Goal: Task Accomplishment & Management: Manage account settings

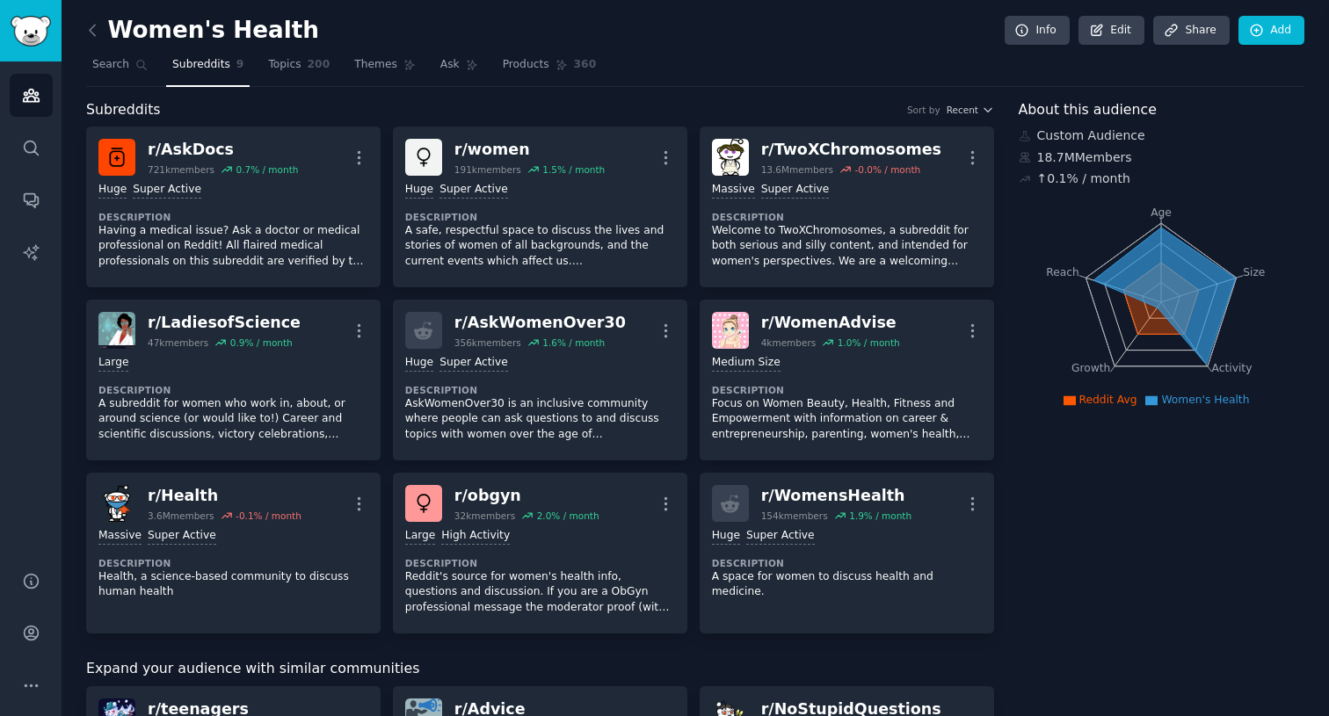
scroll to position [818, 0]
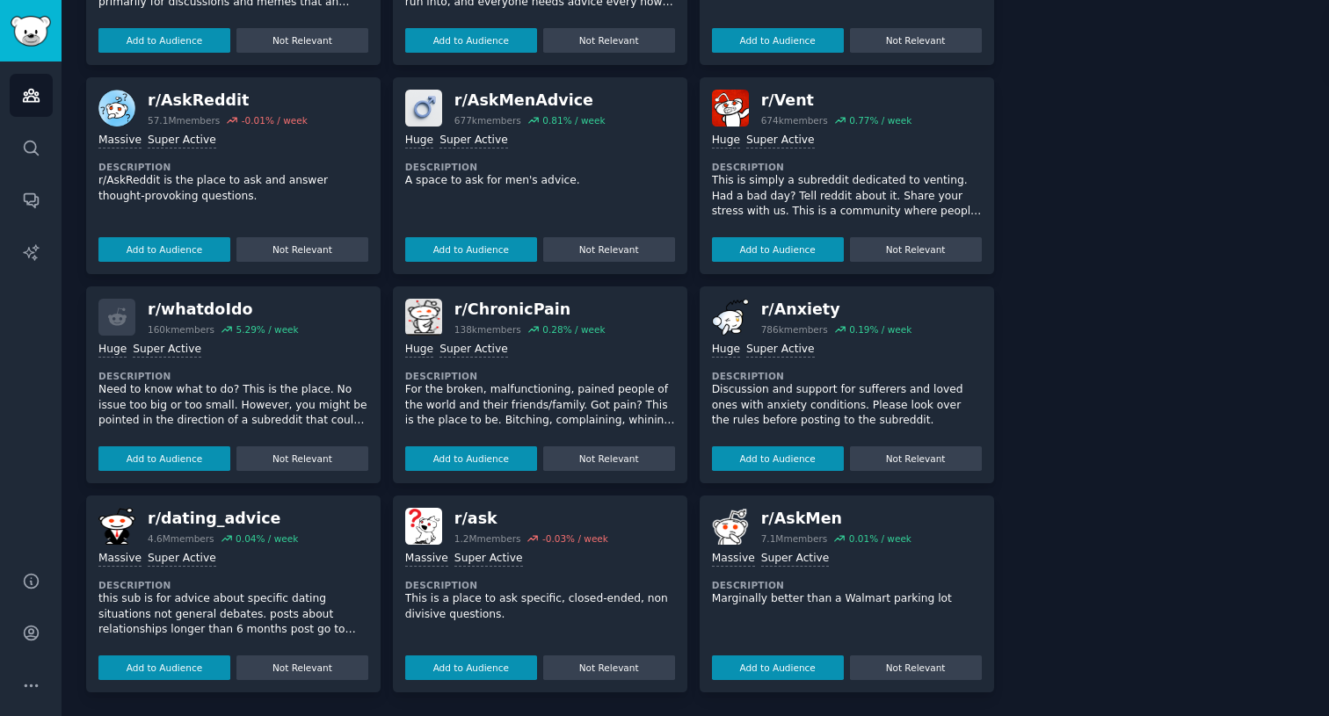
click at [185, 313] on div "r/ whatdoIdo" at bounding box center [223, 310] width 151 height 22
click at [240, 374] on dt "Description" at bounding box center [233, 376] width 270 height 12
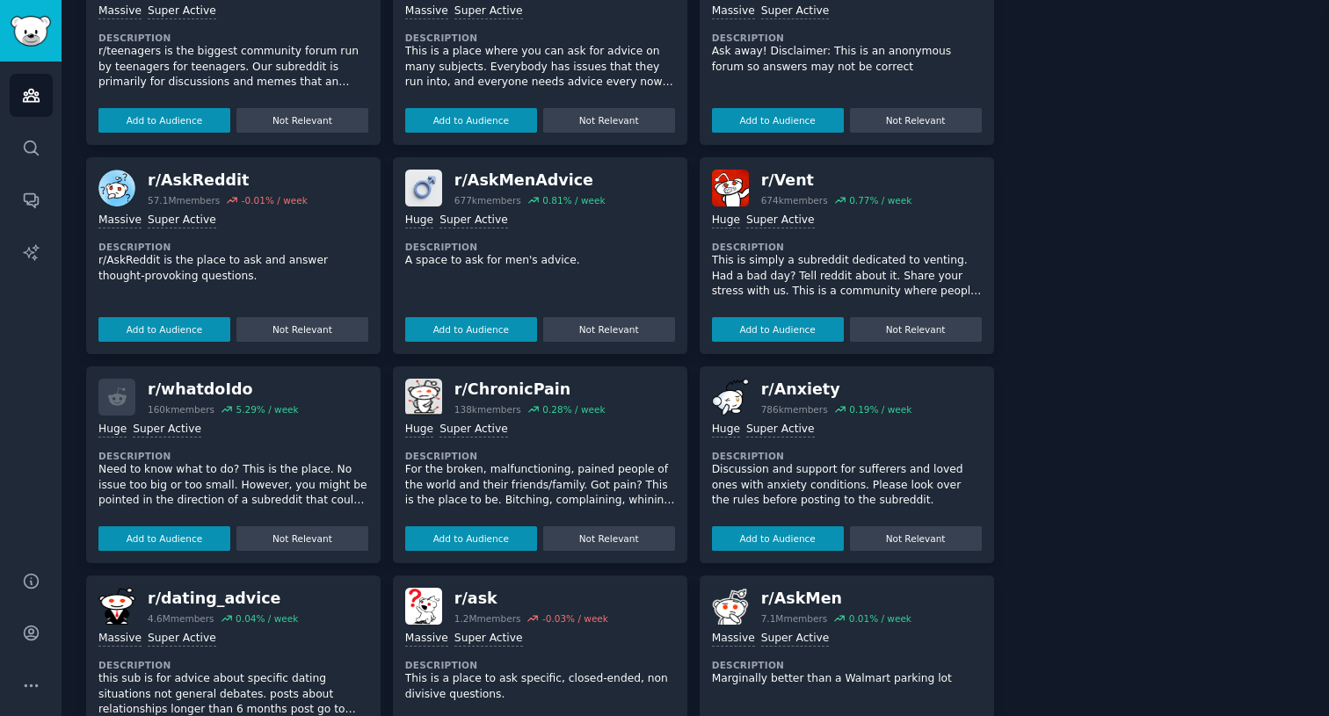
scroll to position [732, 0]
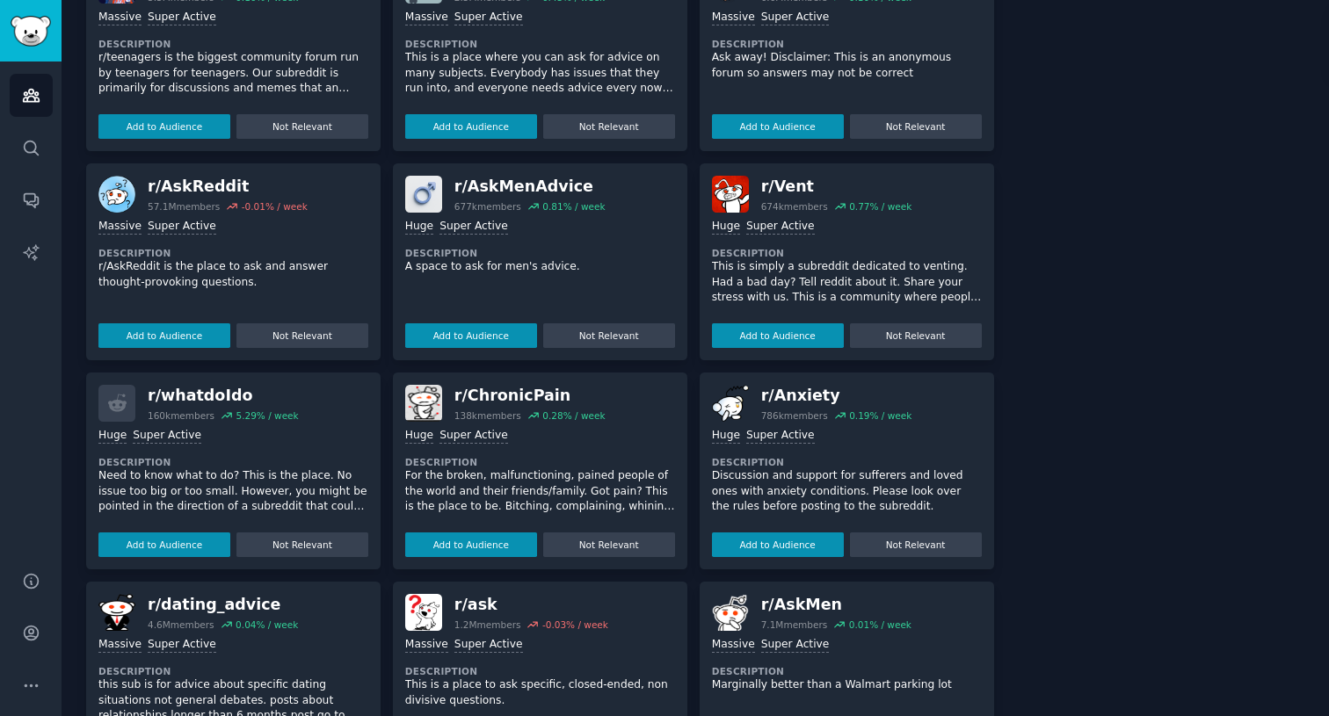
click at [186, 189] on div "r/ AskReddit" at bounding box center [228, 187] width 160 height 22
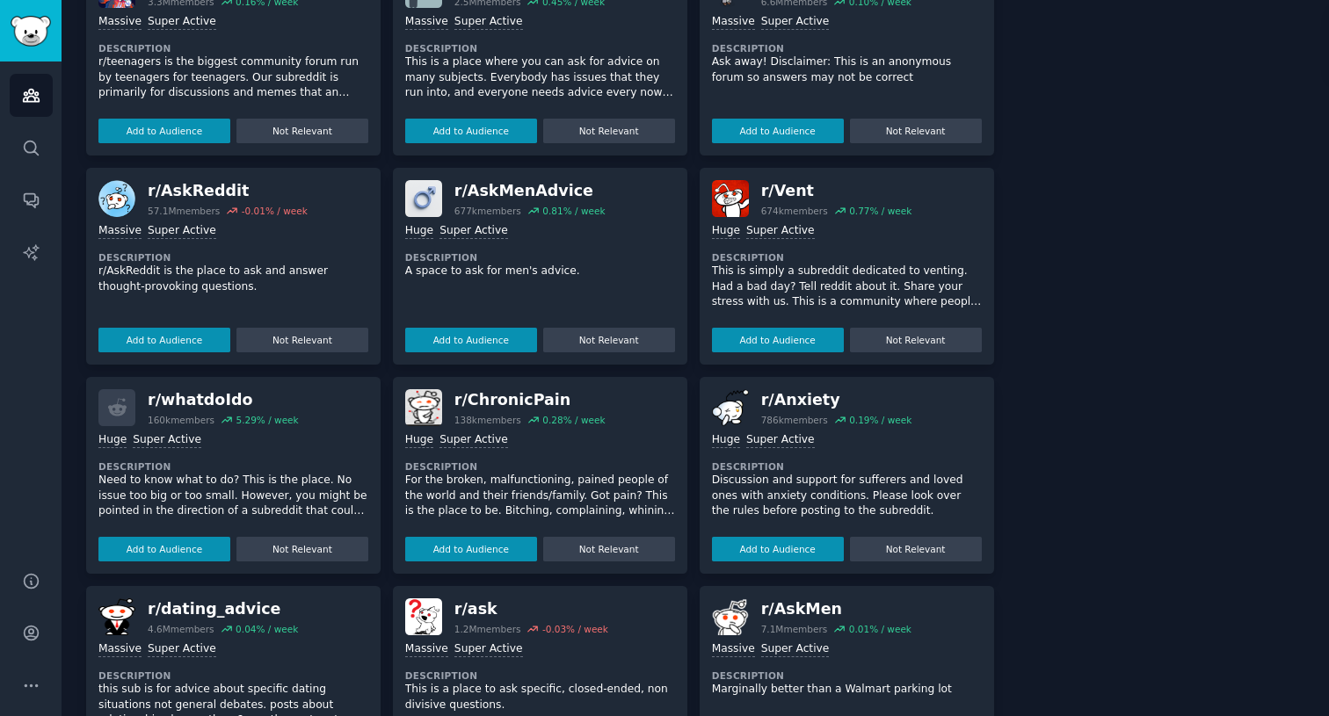
scroll to position [818, 0]
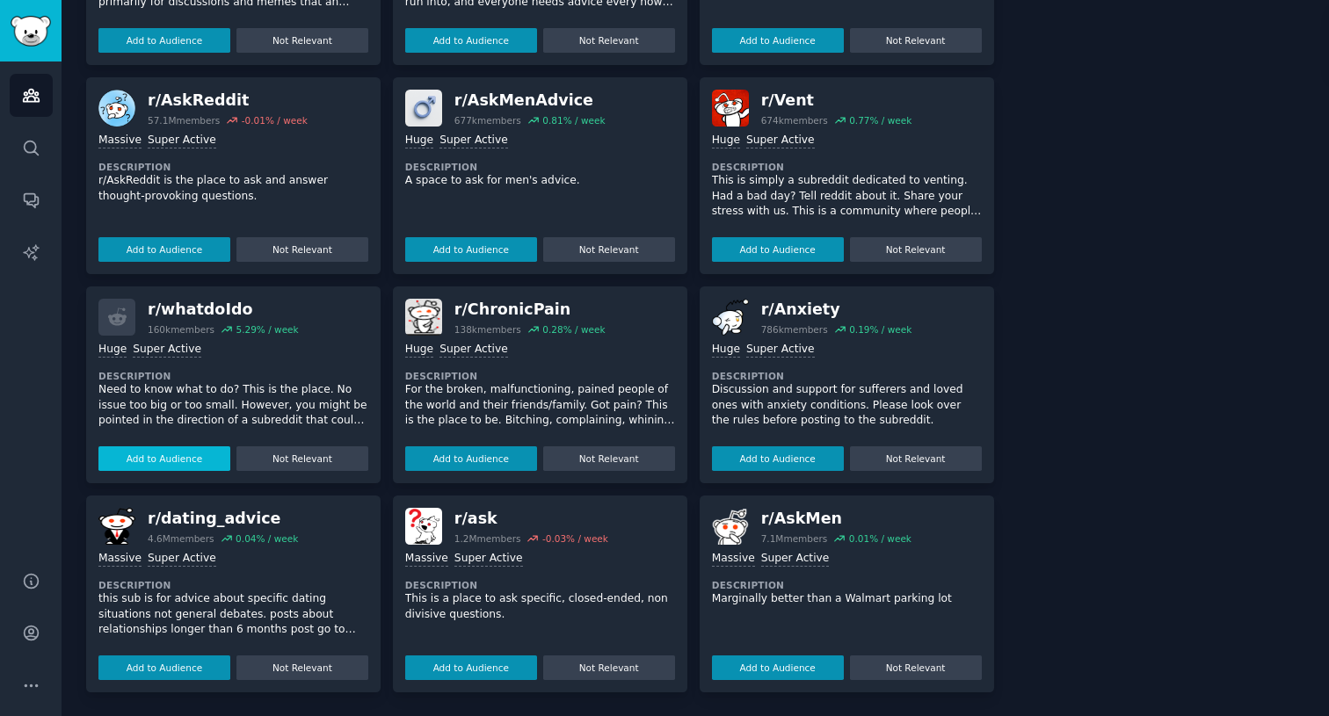
click at [177, 457] on button "Add to Audience" at bounding box center [164, 458] width 132 height 25
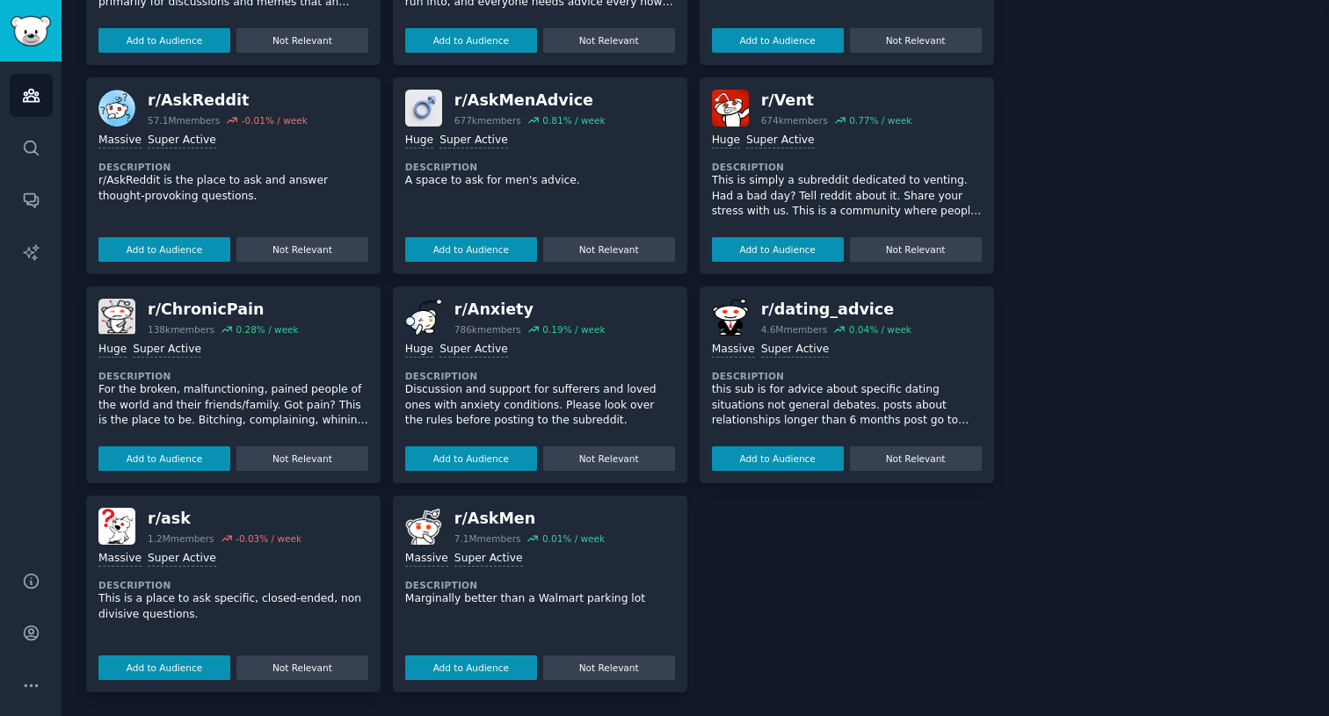
scroll to position [0, 0]
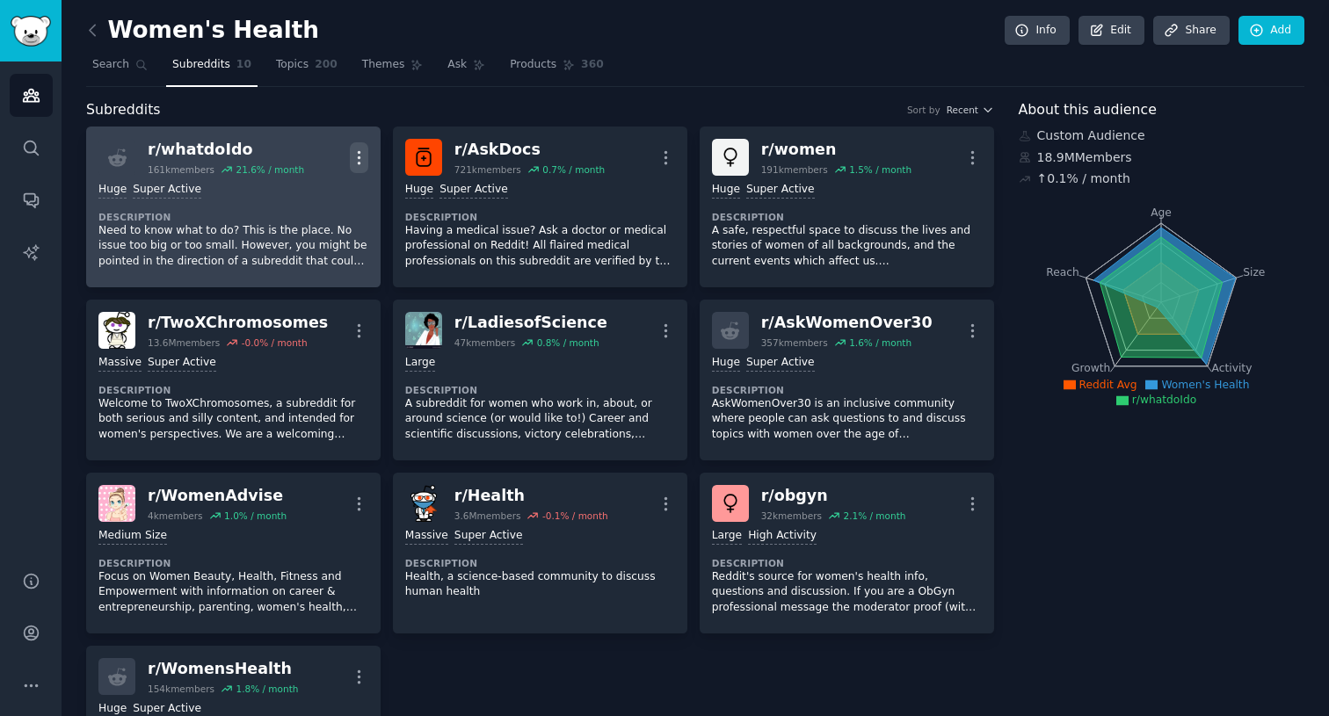
click at [363, 149] on icon "button" at bounding box center [359, 158] width 18 height 18
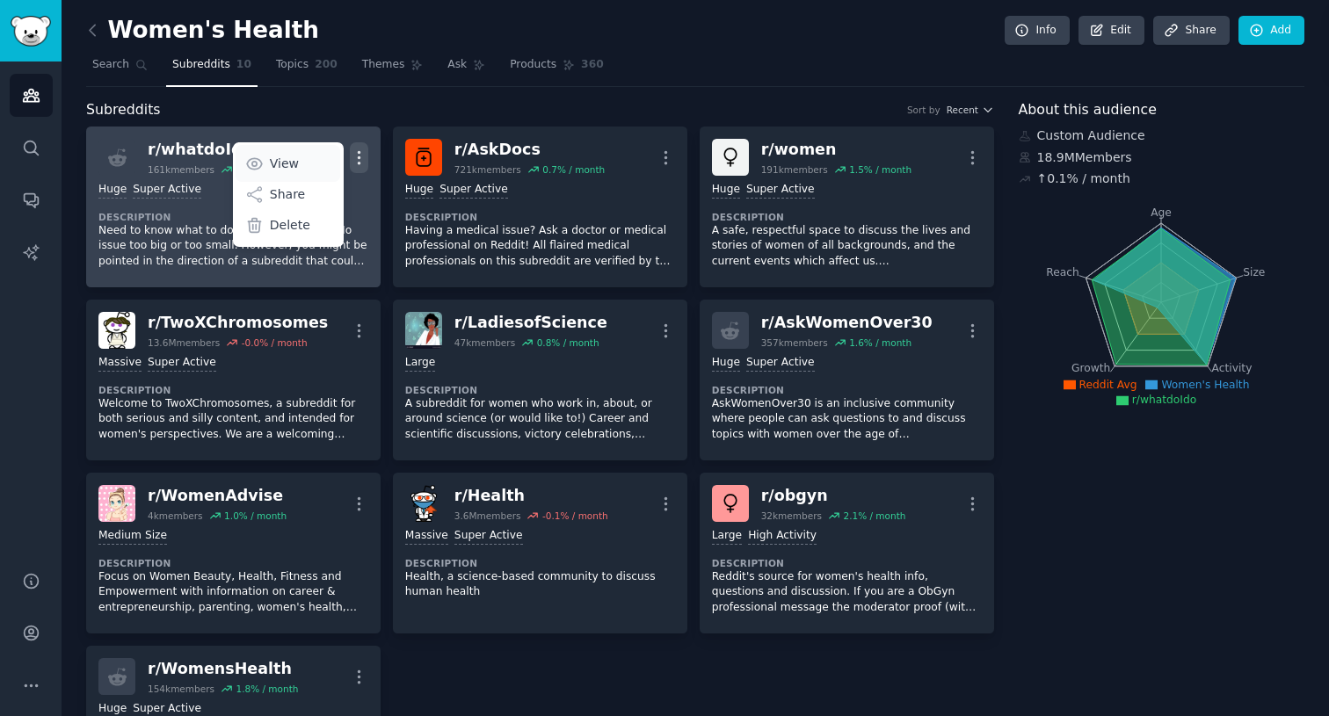
click at [304, 163] on link "View" at bounding box center [288, 163] width 105 height 37
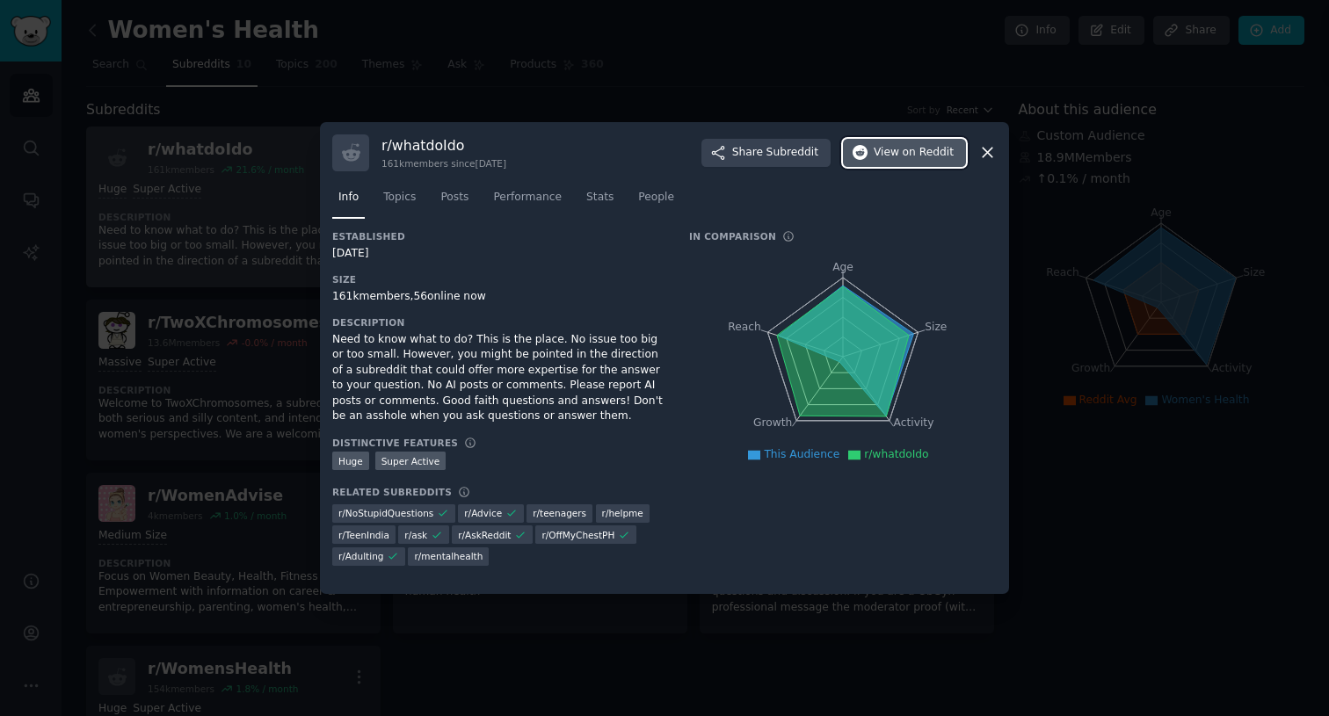
click at [856, 149] on icon "button" at bounding box center [861, 153] width 16 height 16
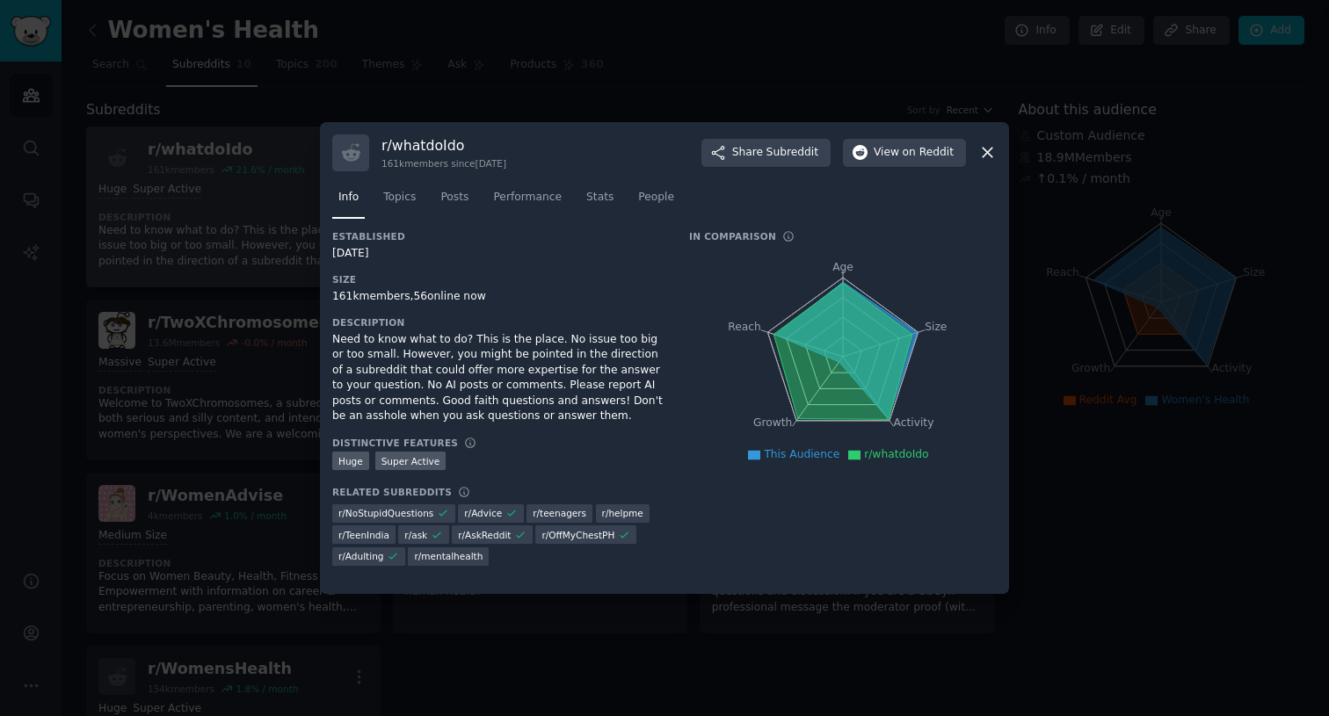
click at [671, 96] on div at bounding box center [664, 358] width 1329 height 716
